Goal: Submit feedback/report problem

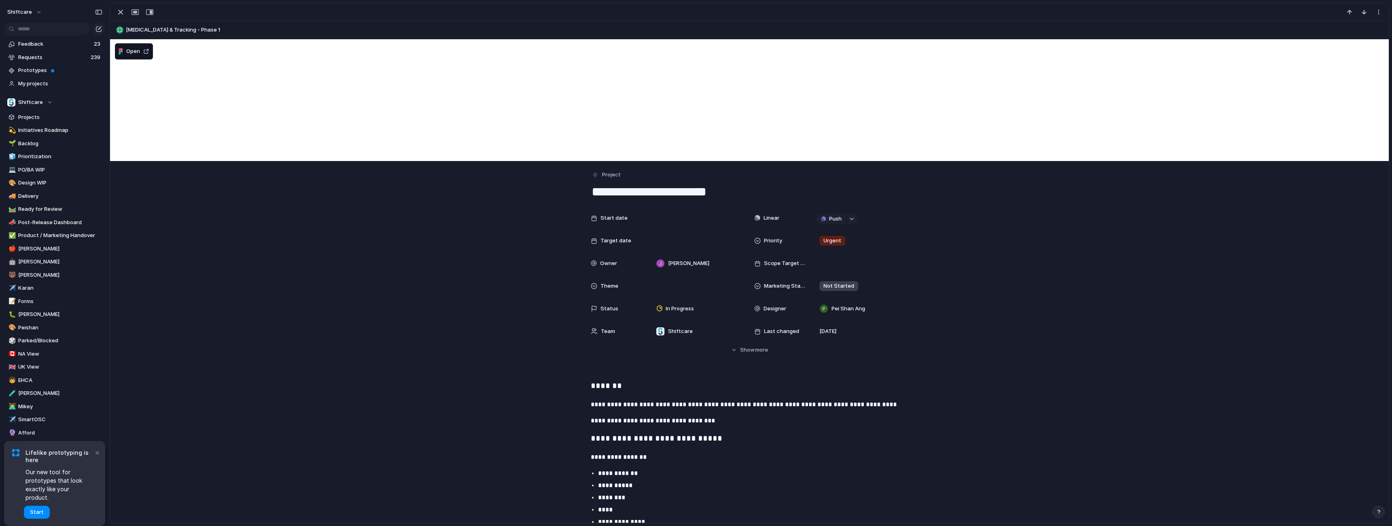
scroll to position [574, 0]
